Goal: Transaction & Acquisition: Book appointment/travel/reservation

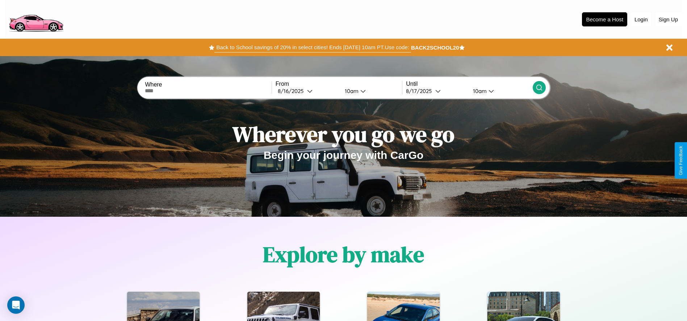
click at [313, 47] on button "Back to School savings of 20% in select cities! Ends [DATE] 10am PT. Use code:" at bounding box center [312, 47] width 196 height 10
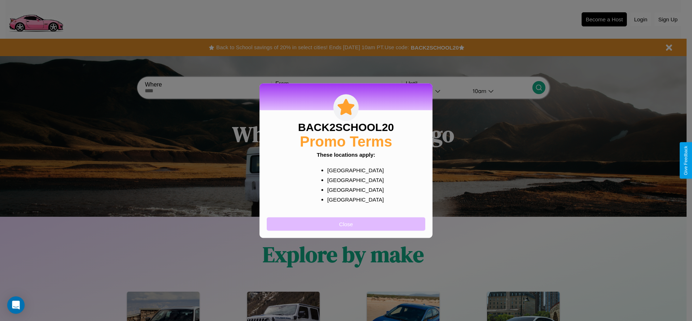
click at [346, 224] on button "Close" at bounding box center [346, 223] width 159 height 13
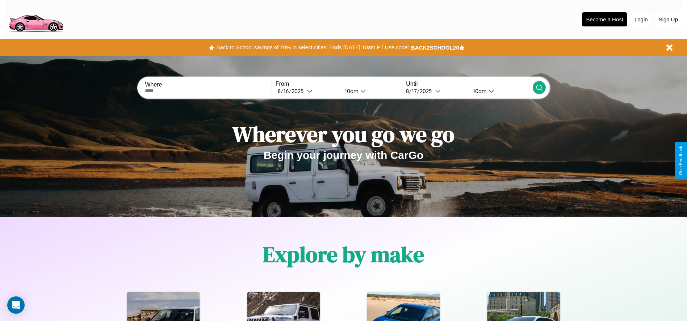
scroll to position [150, 0]
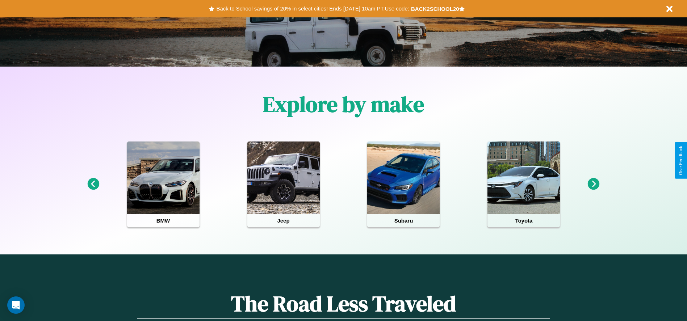
click at [594, 184] on icon at bounding box center [594, 184] width 12 height 12
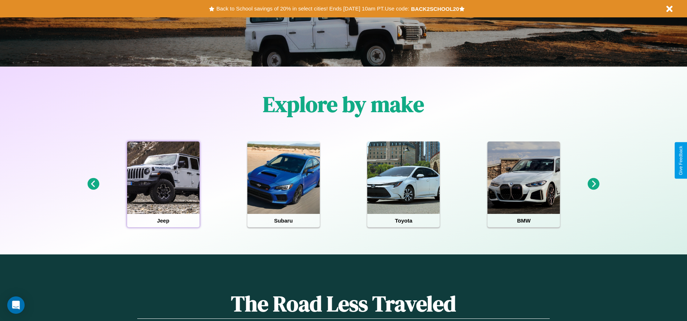
click at [163, 184] on div at bounding box center [163, 178] width 72 height 72
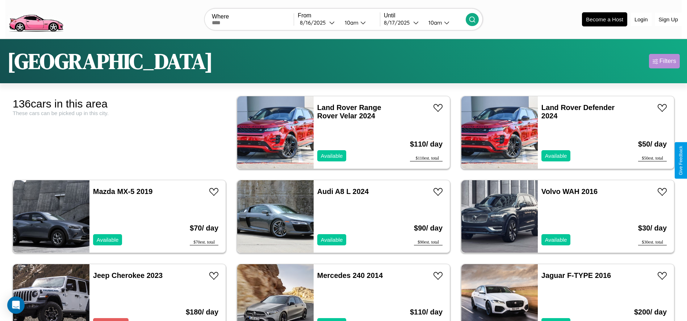
click at [664, 61] on div "Filters" at bounding box center [667, 61] width 17 height 7
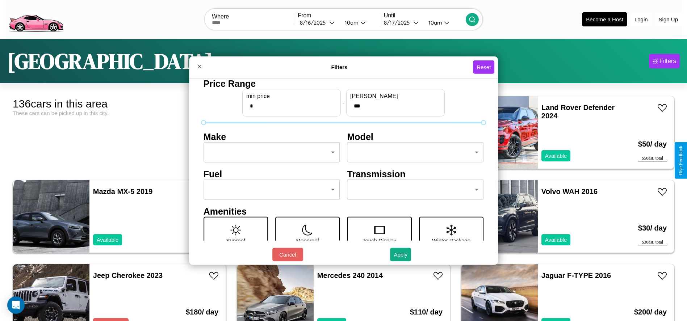
click at [269, 152] on body "CarGo Where From [DATE] 10am Until [DATE] 10am Become a Host Login Sign Up [GEO…" at bounding box center [343, 183] width 687 height 366
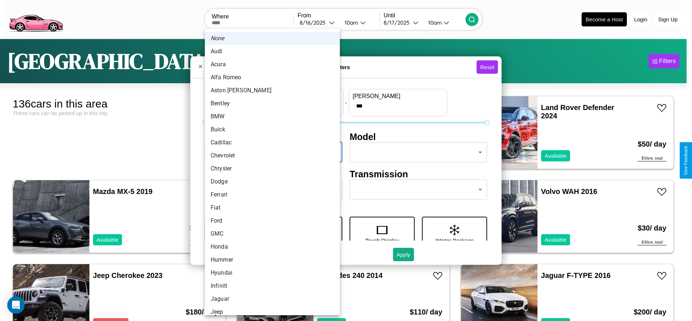
click at [270, 77] on li "Alfa Romeo" at bounding box center [272, 77] width 135 height 13
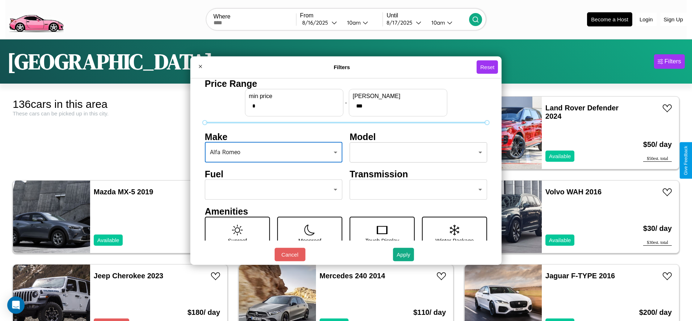
type input "**********"
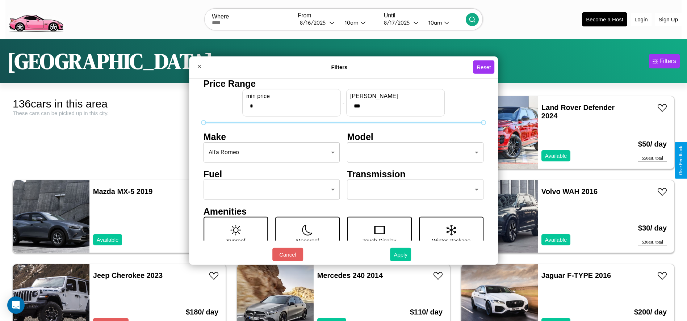
click at [401, 255] on button "Apply" at bounding box center [400, 254] width 21 height 13
